Goal: Task Accomplishment & Management: Manage account settings

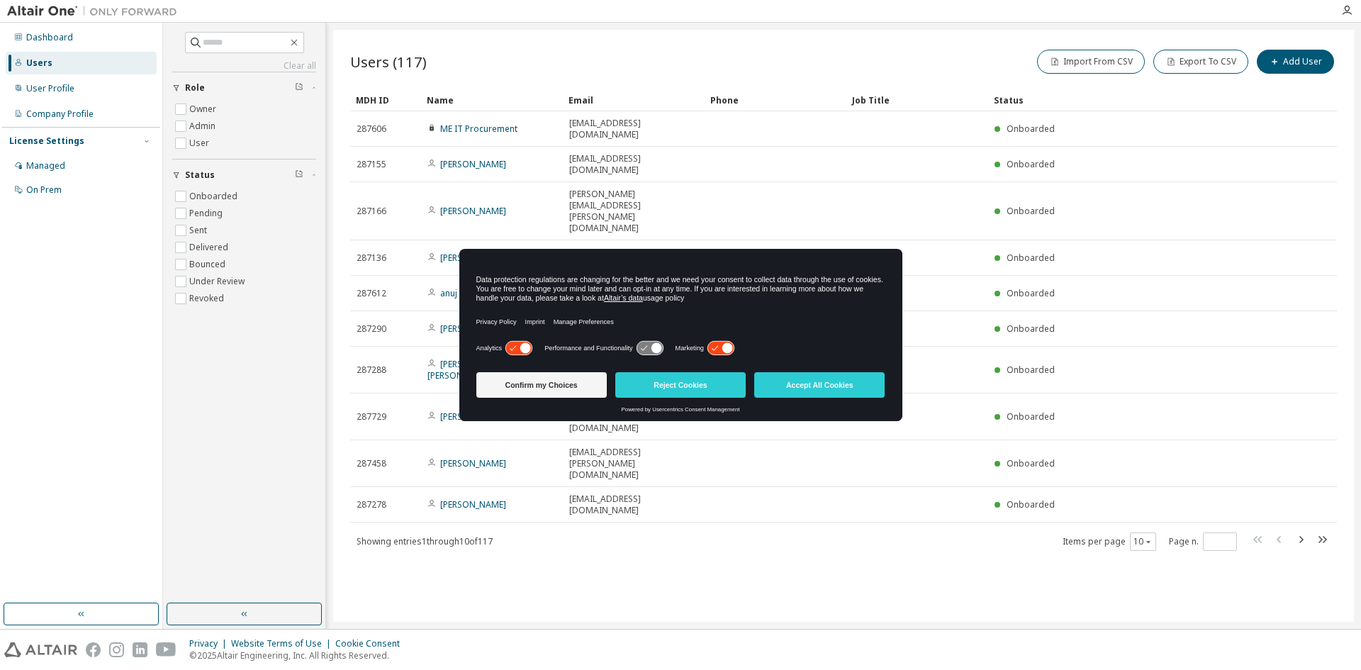
click at [713, 343] on icon at bounding box center [721, 348] width 26 height 13
click at [550, 386] on button "Confirm my Choices" at bounding box center [541, 385] width 130 height 26
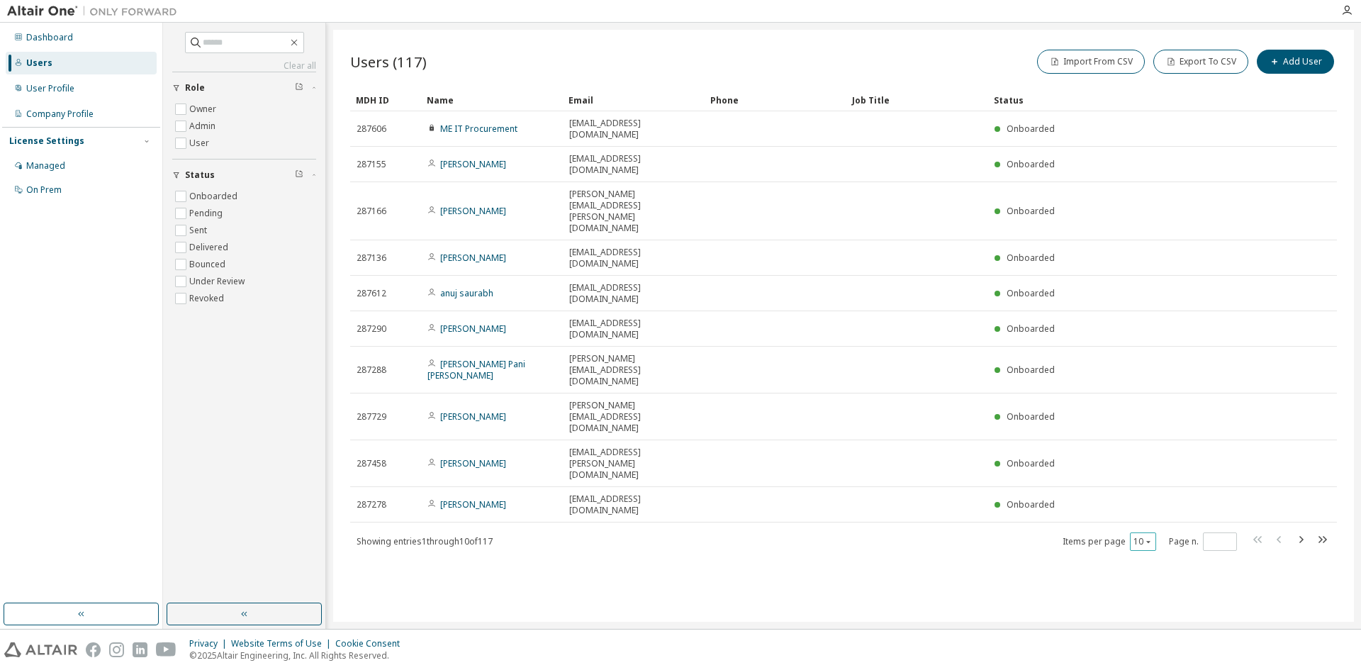
click at [1142, 536] on button "10" at bounding box center [1143, 541] width 19 height 11
click at [1159, 459] on div "100" at bounding box center [1186, 458] width 113 height 17
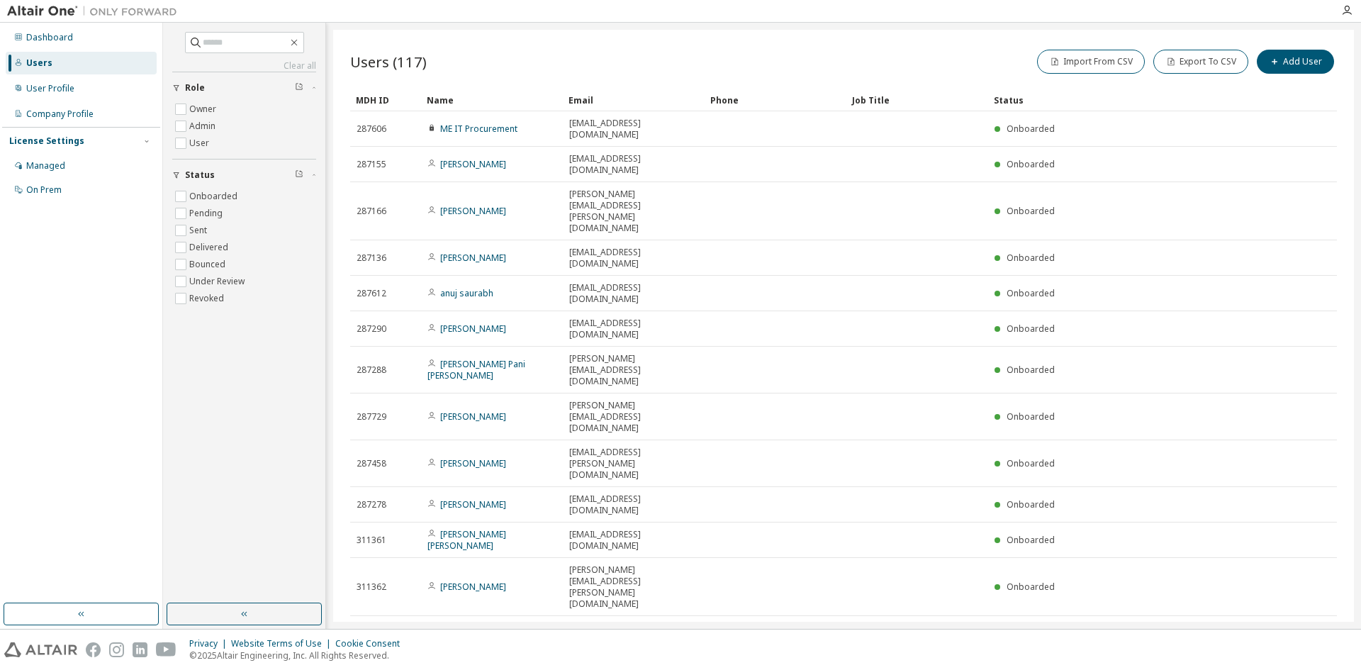
type button "100"
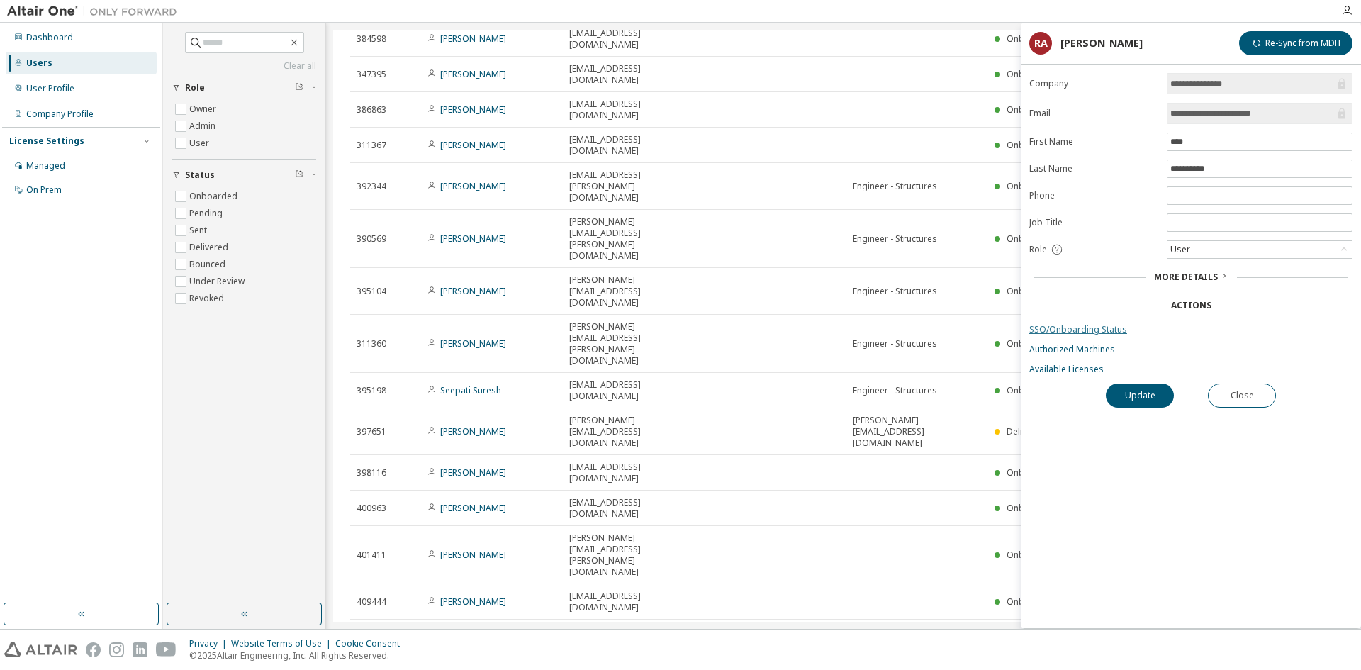
click at [1088, 333] on link "SSO/Onboarding Status" at bounding box center [1190, 329] width 323 height 11
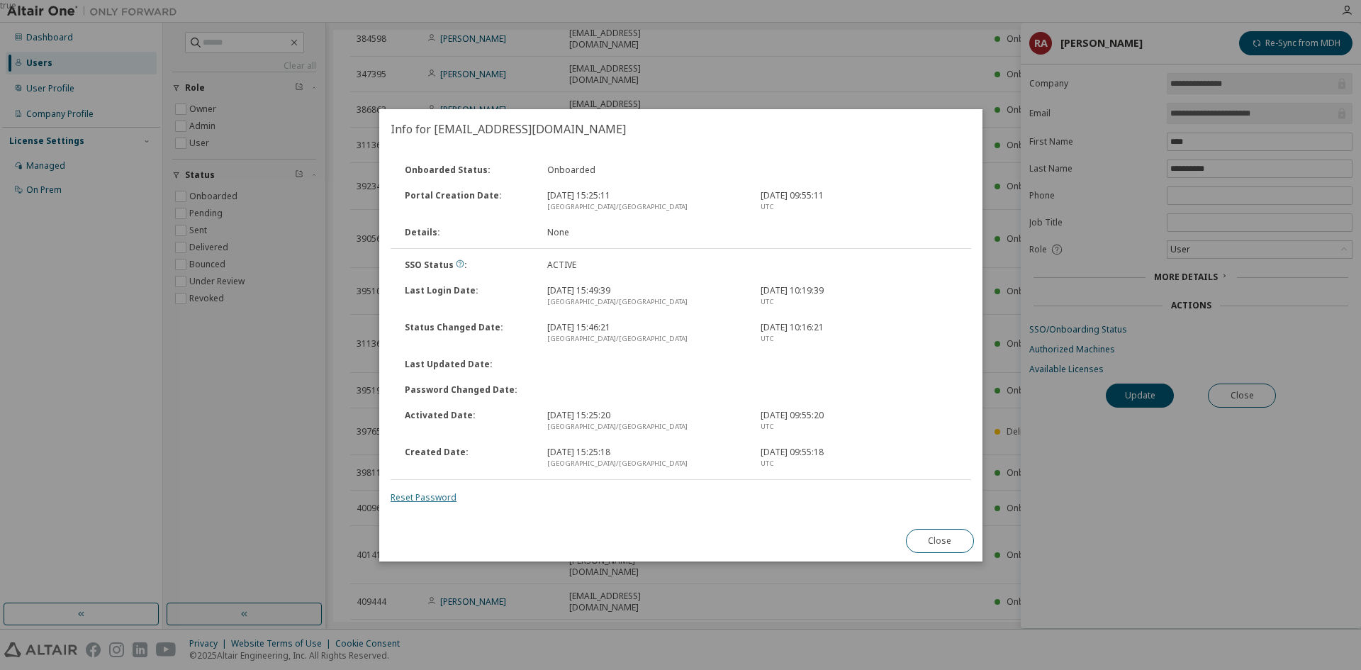
click at [408, 497] on link "Reset Password" at bounding box center [424, 497] width 66 height 12
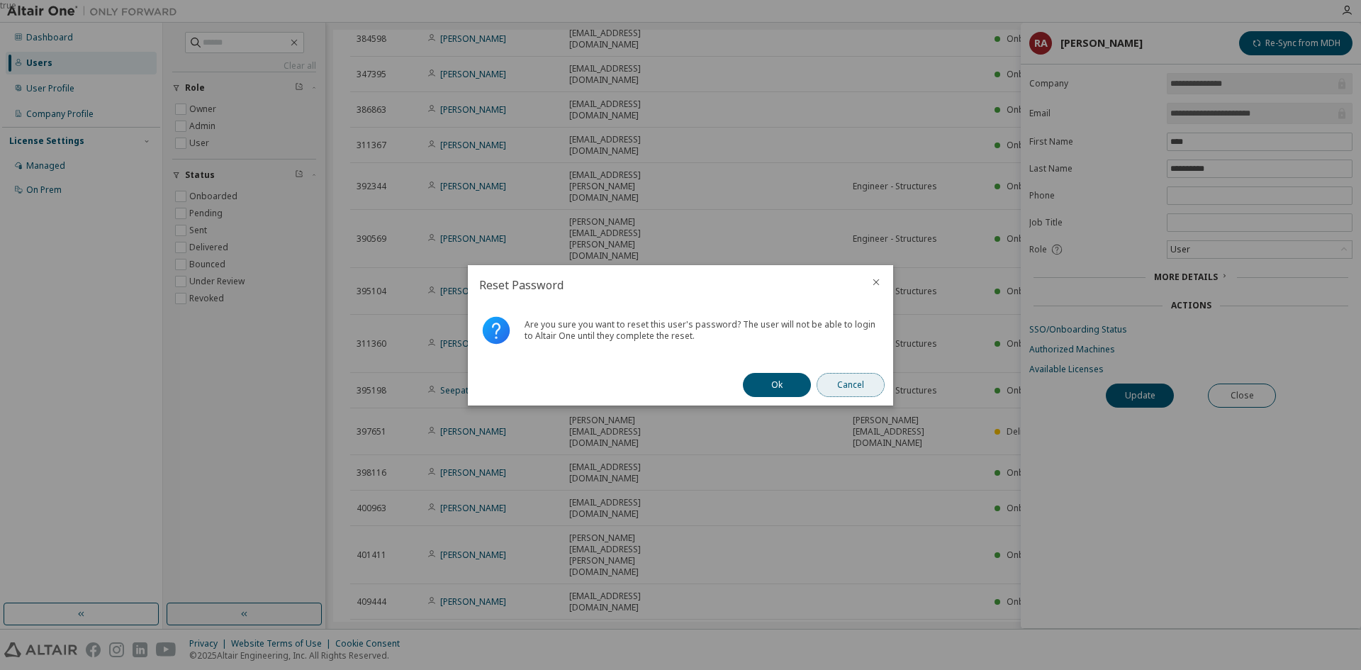
click at [850, 394] on button "Cancel" at bounding box center [851, 385] width 68 height 24
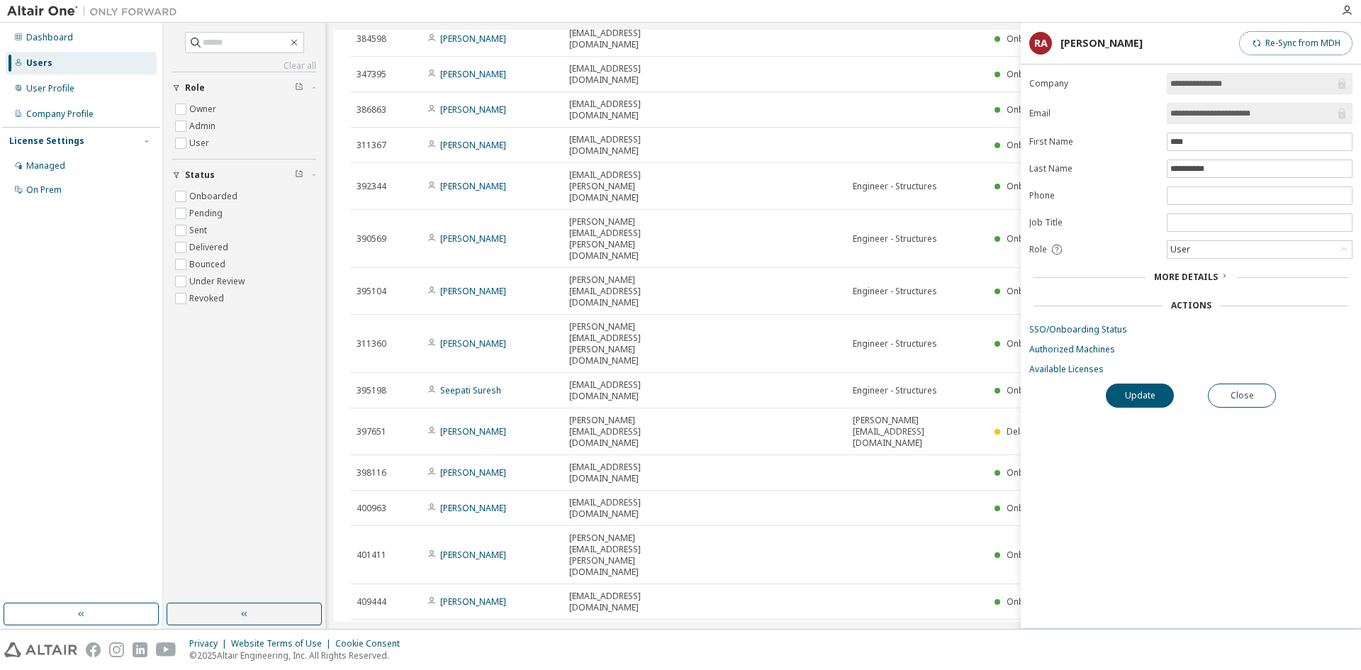
click at [1291, 40] on button "Re-Sync from MDH" at bounding box center [1295, 43] width 113 height 24
click at [1182, 277] on span "More Details" at bounding box center [1186, 277] width 64 height 12
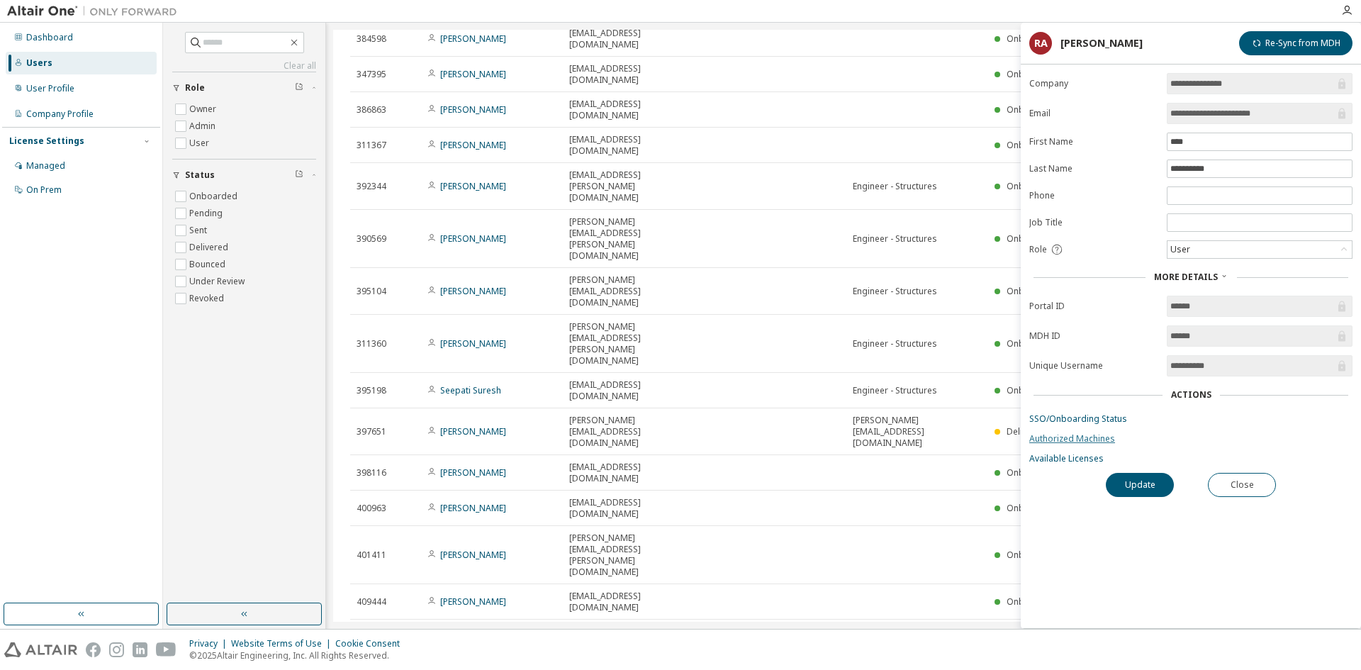
click at [1049, 440] on link "Authorized Machines" at bounding box center [1190, 438] width 323 height 11
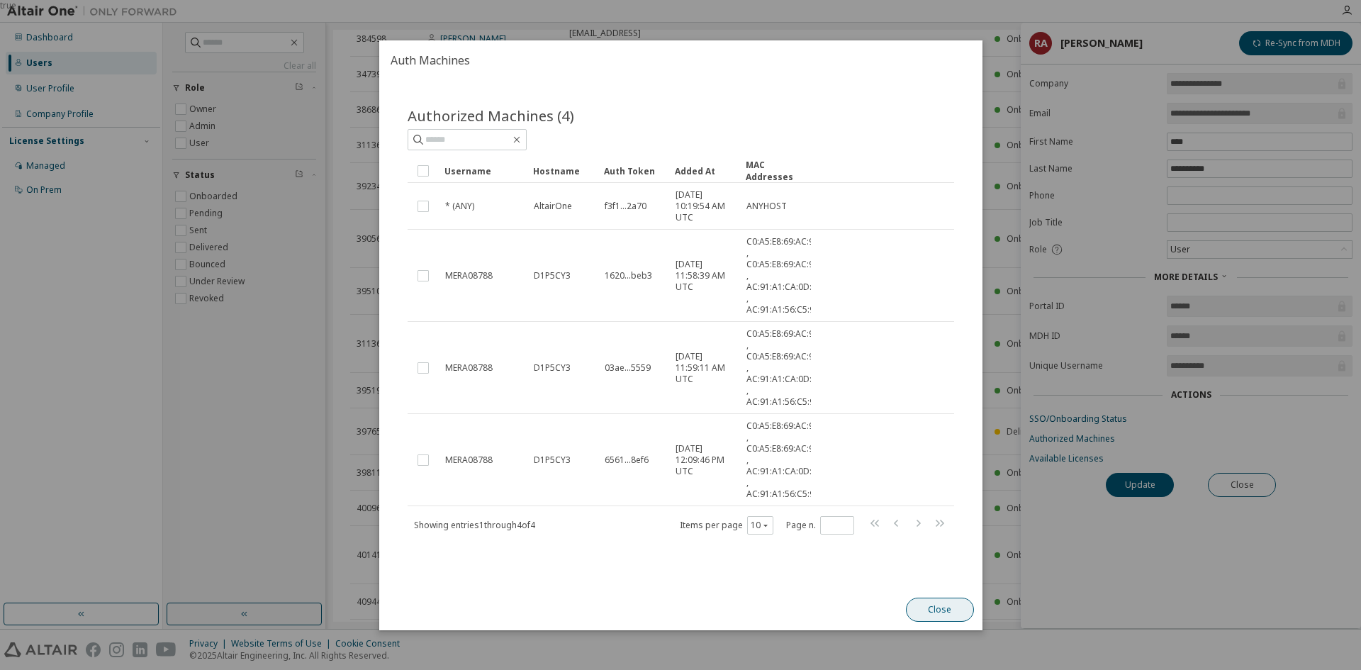
click at [950, 605] on button "Close" at bounding box center [939, 610] width 68 height 24
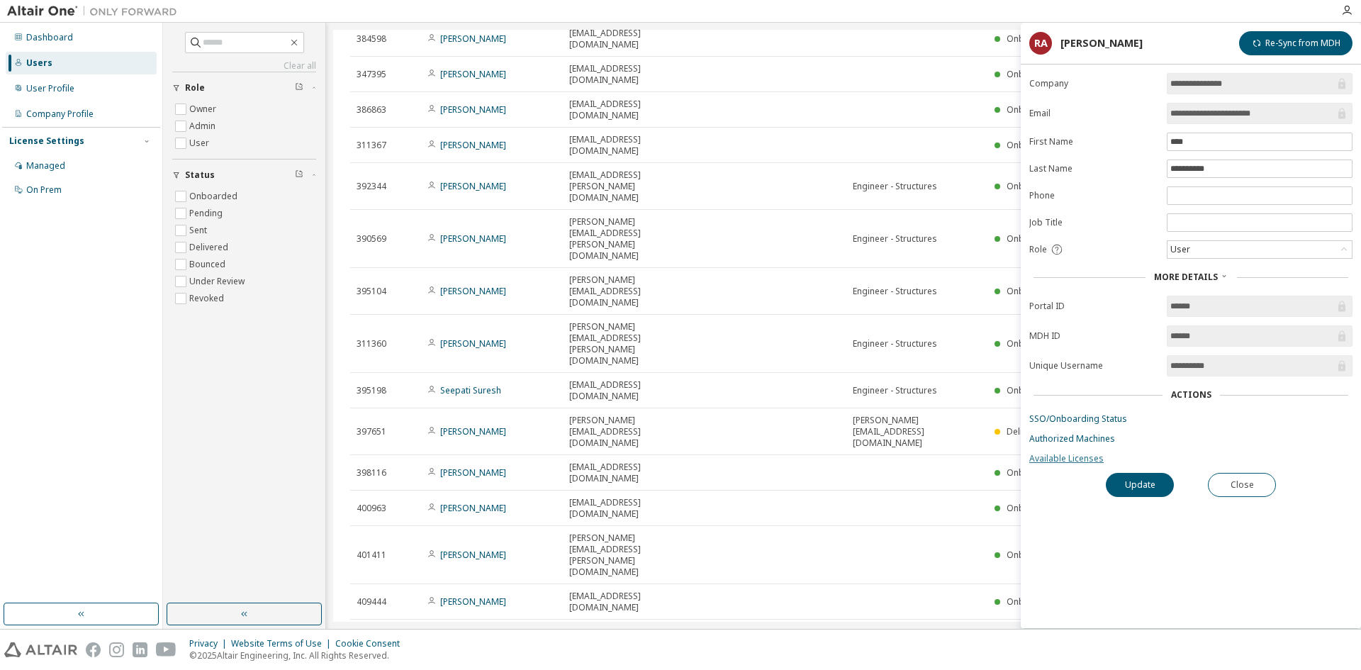
click at [1046, 462] on link "Available Licenses" at bounding box center [1190, 458] width 323 height 11
